Goal: Check status: Check status

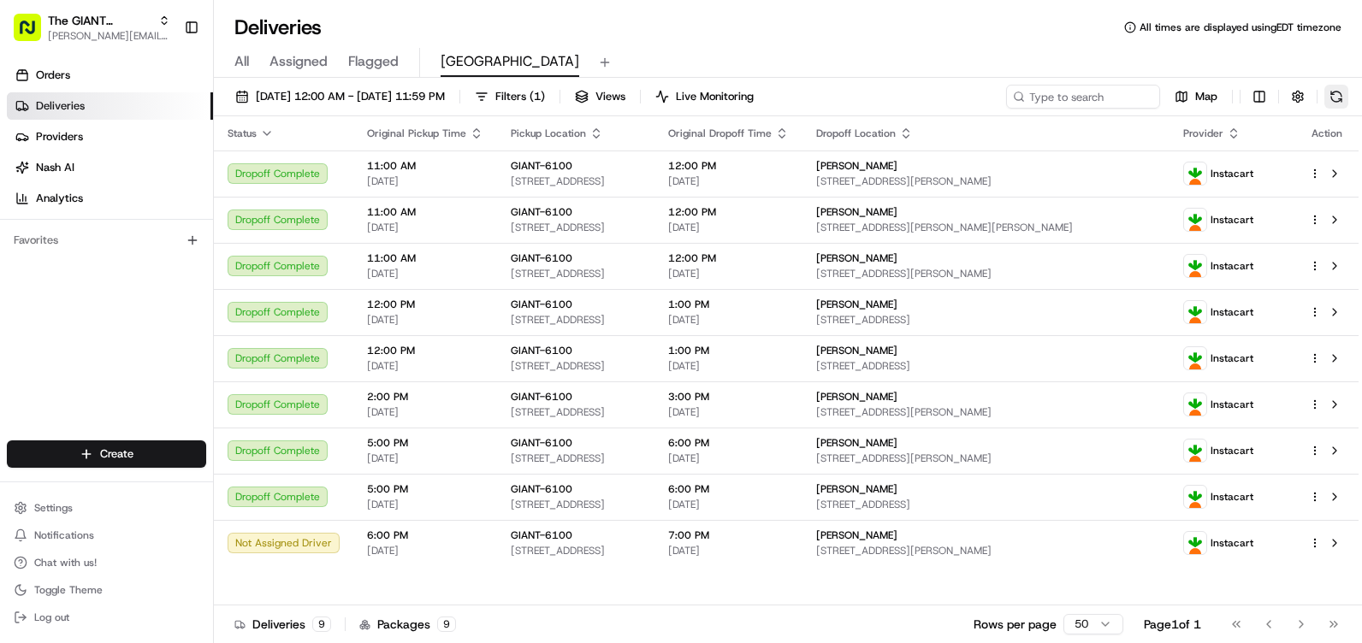
click at [1341, 102] on button at bounding box center [1336, 97] width 24 height 24
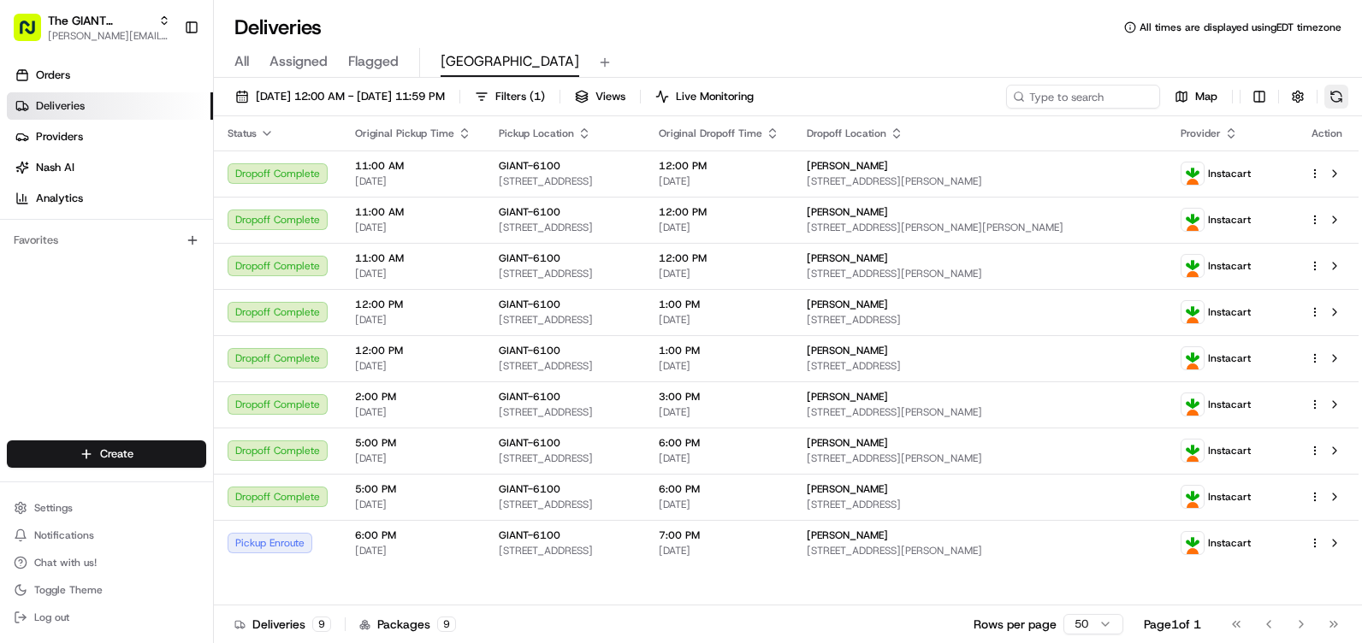
click at [1342, 95] on button at bounding box center [1336, 97] width 24 height 24
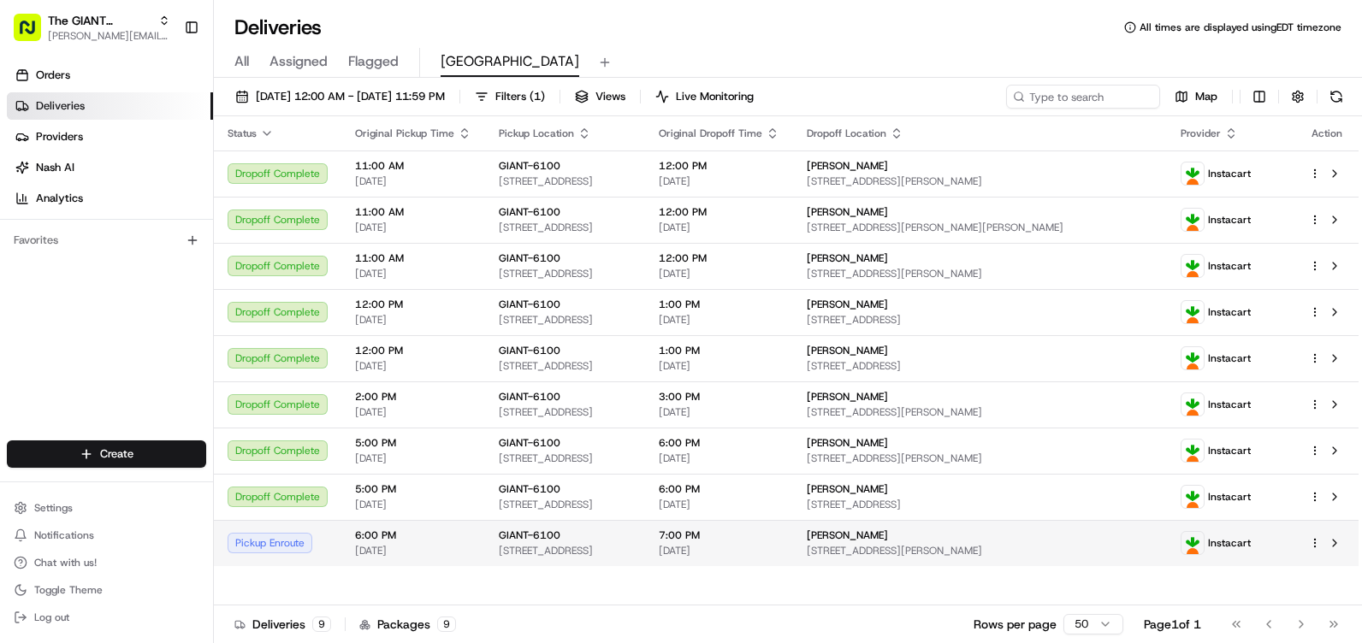
click at [363, 553] on span "[DATE]" at bounding box center [413, 551] width 116 height 14
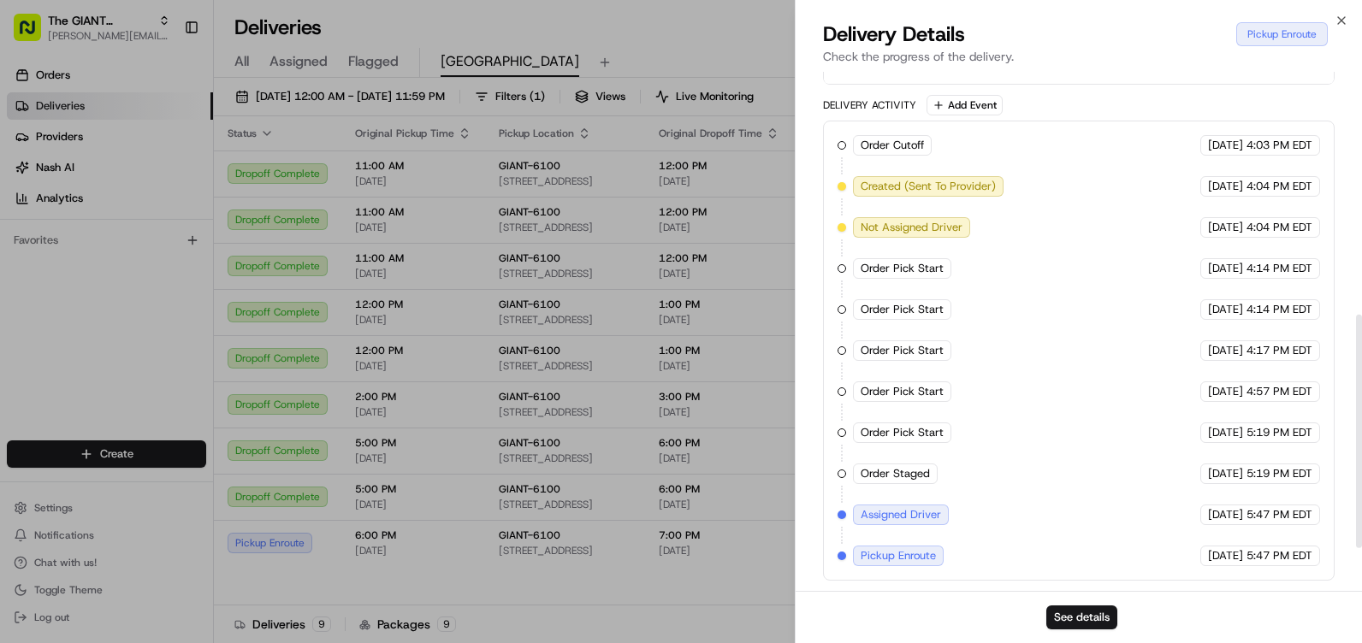
scroll to position [121, 0]
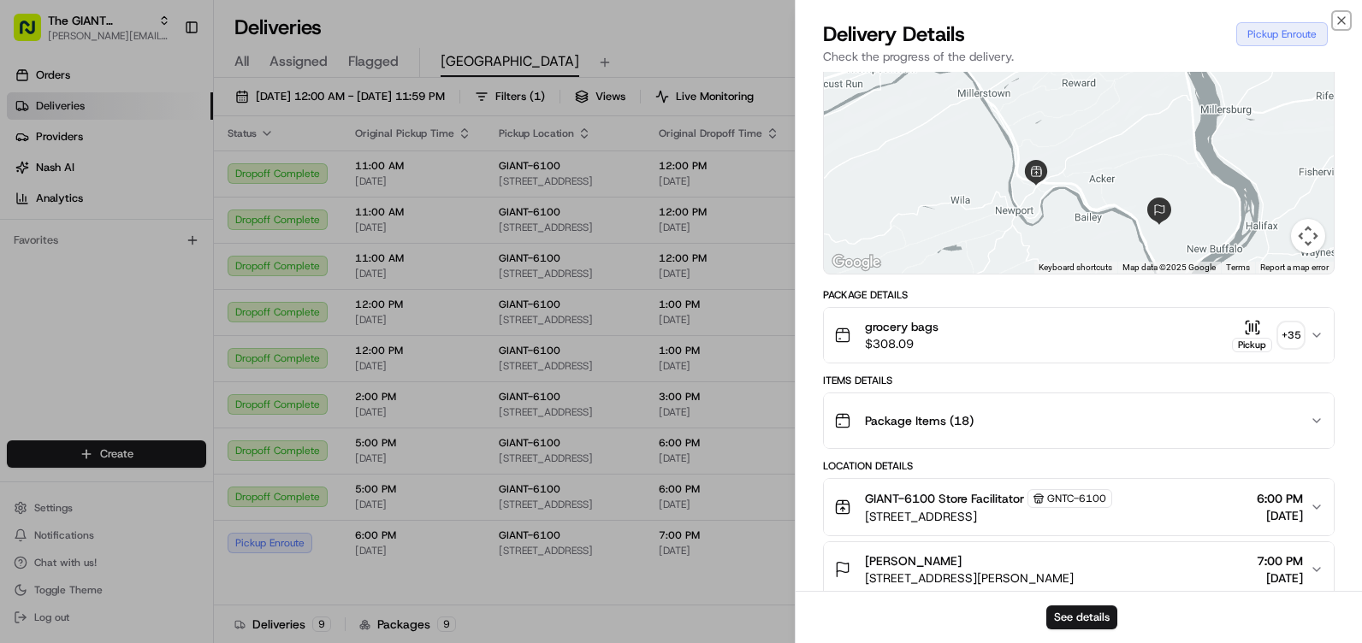
drag, startPoint x: 1347, startPoint y: 22, endPoint x: 1342, endPoint y: 51, distance: 29.4
click at [1346, 23] on icon "button" at bounding box center [1342, 21] width 14 height 14
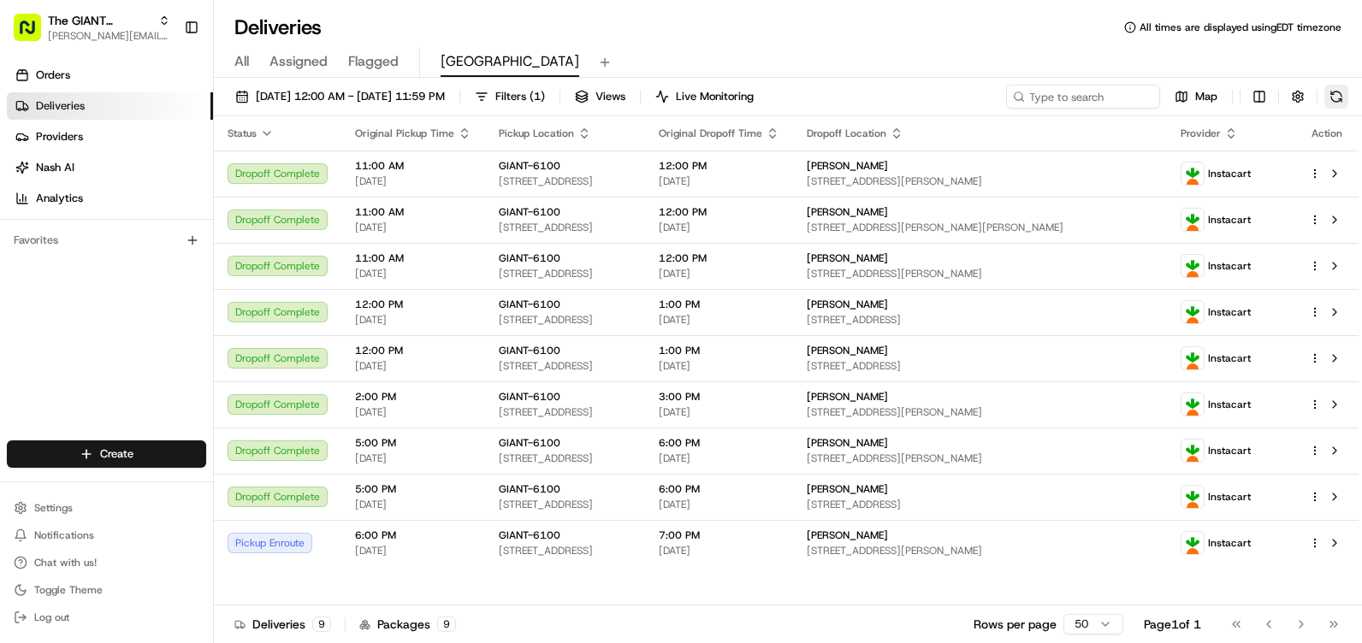
click at [1329, 105] on button at bounding box center [1336, 97] width 24 height 24
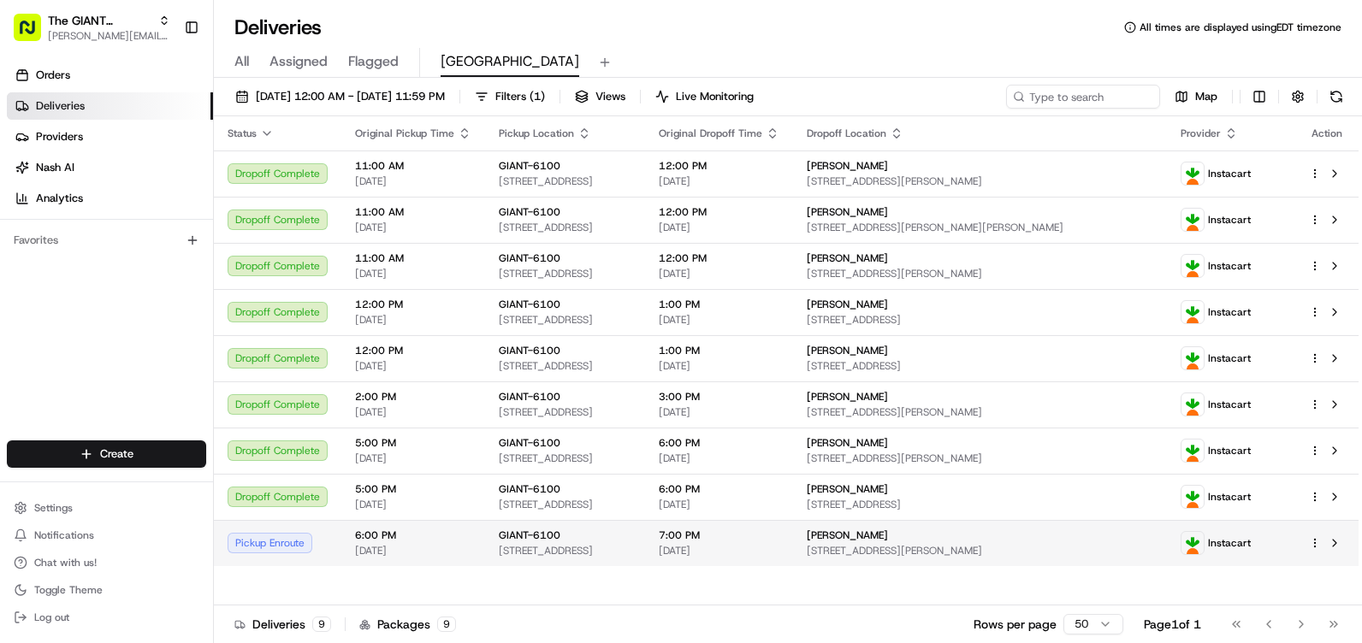
click at [252, 548] on div "Pickup Enroute" at bounding box center [278, 543] width 100 height 21
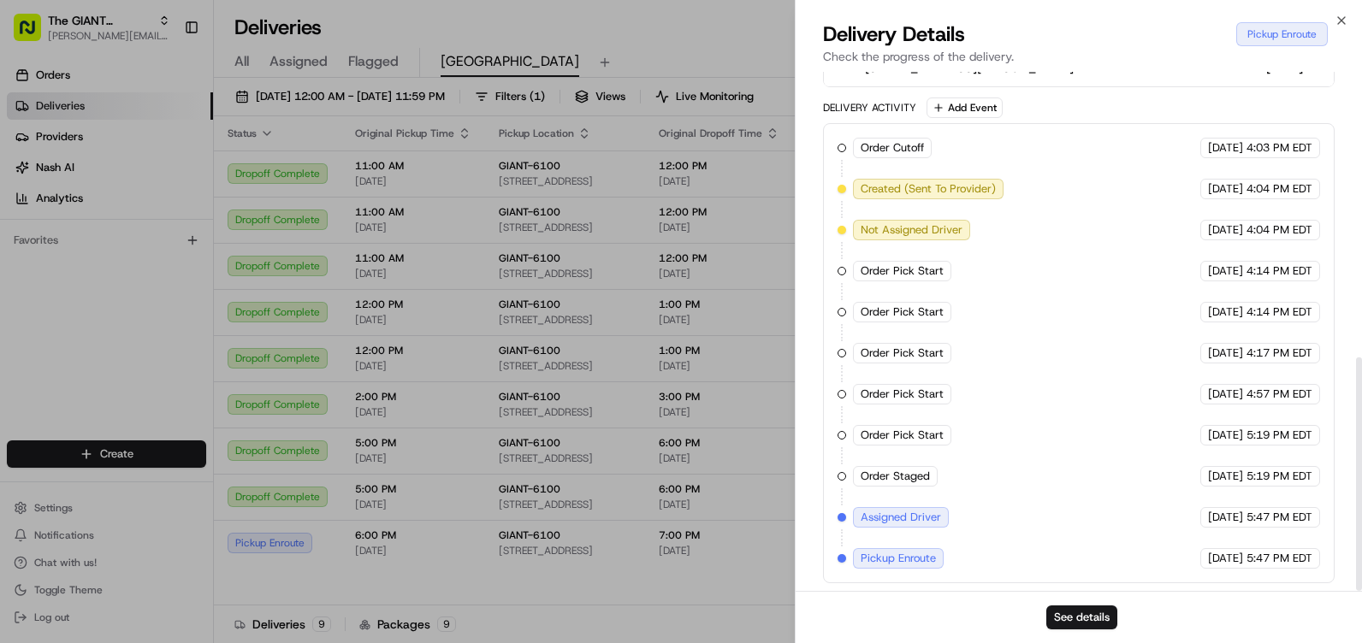
scroll to position [634, 0]
click at [1341, 22] on icon "button" at bounding box center [1342, 21] width 14 height 14
